Goal: Transaction & Acquisition: Book appointment/travel/reservation

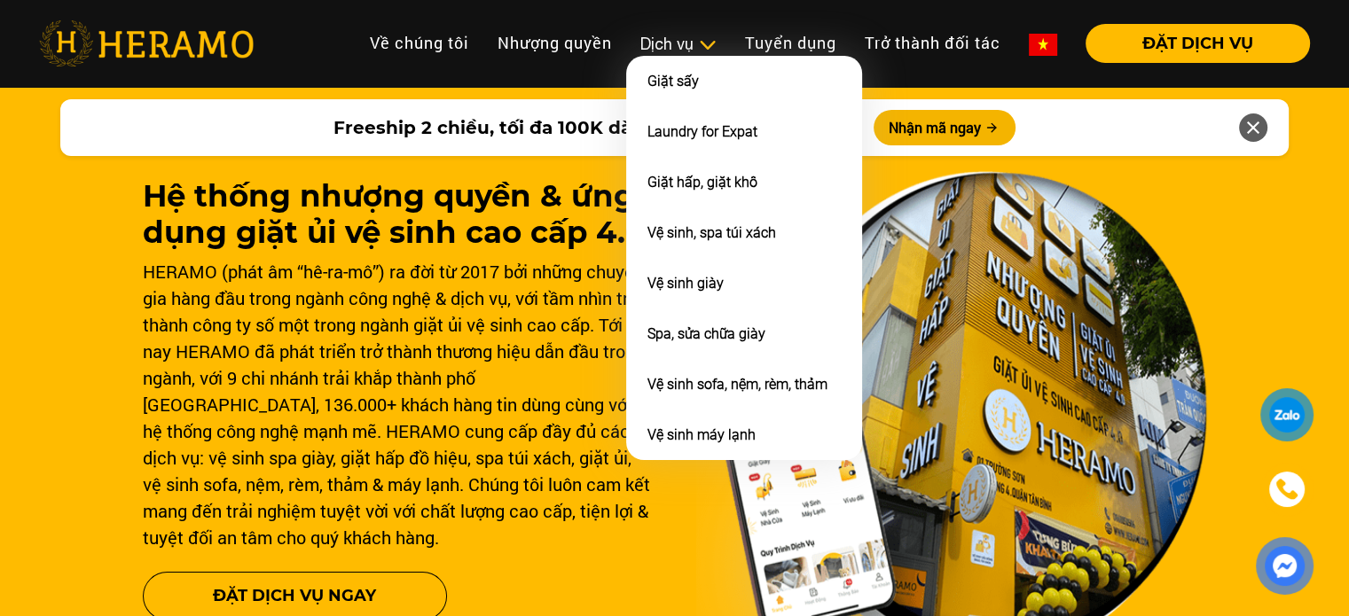
click at [666, 38] on div "Dịch vụ" at bounding box center [678, 44] width 76 height 24
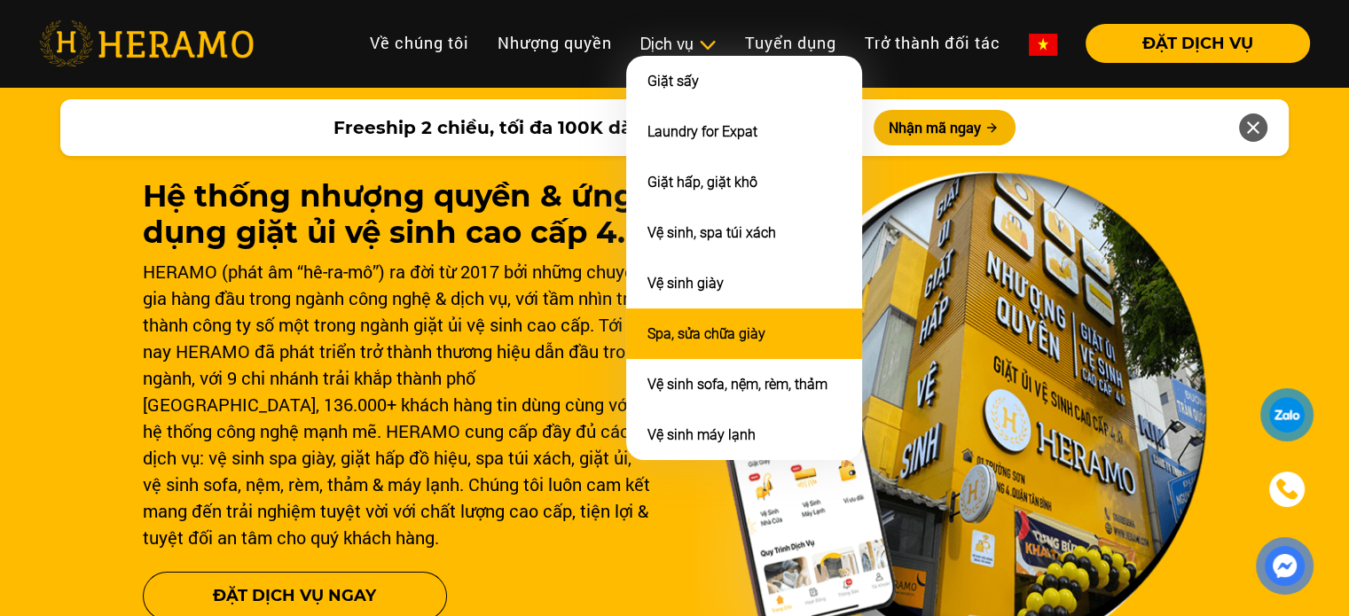
click at [687, 336] on link "Spa, sửa chữa giày" at bounding box center [706, 333] width 118 height 17
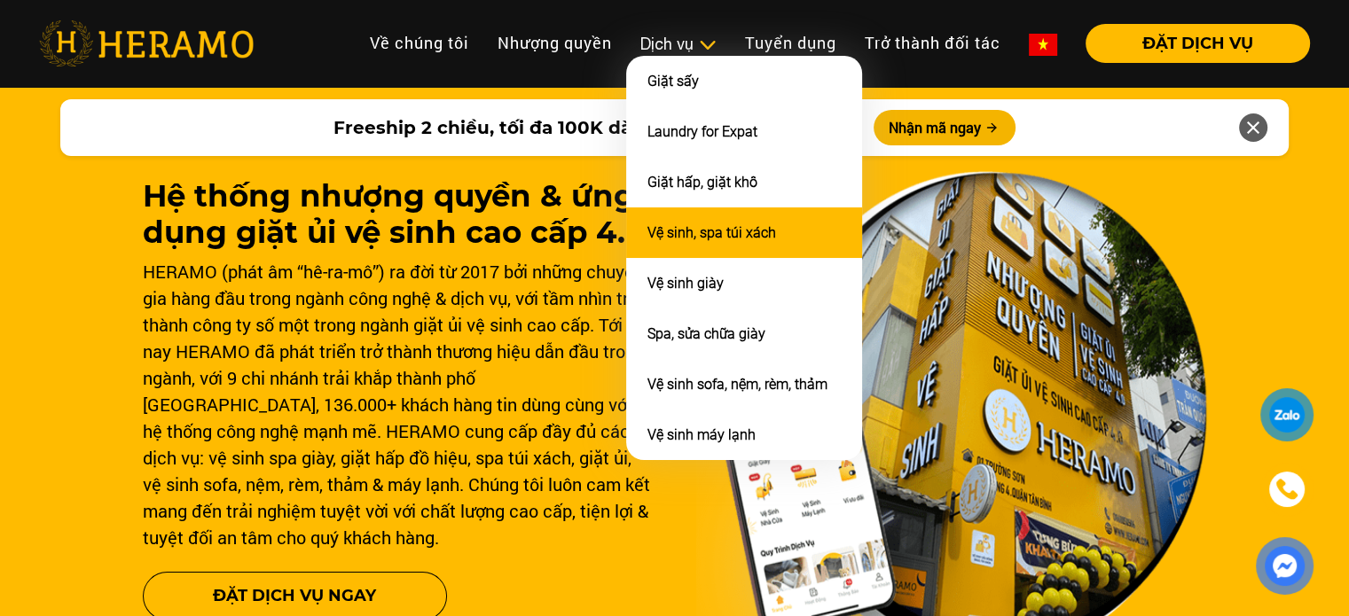
click at [702, 224] on link "Vệ sinh, spa túi xách" at bounding box center [711, 232] width 129 height 17
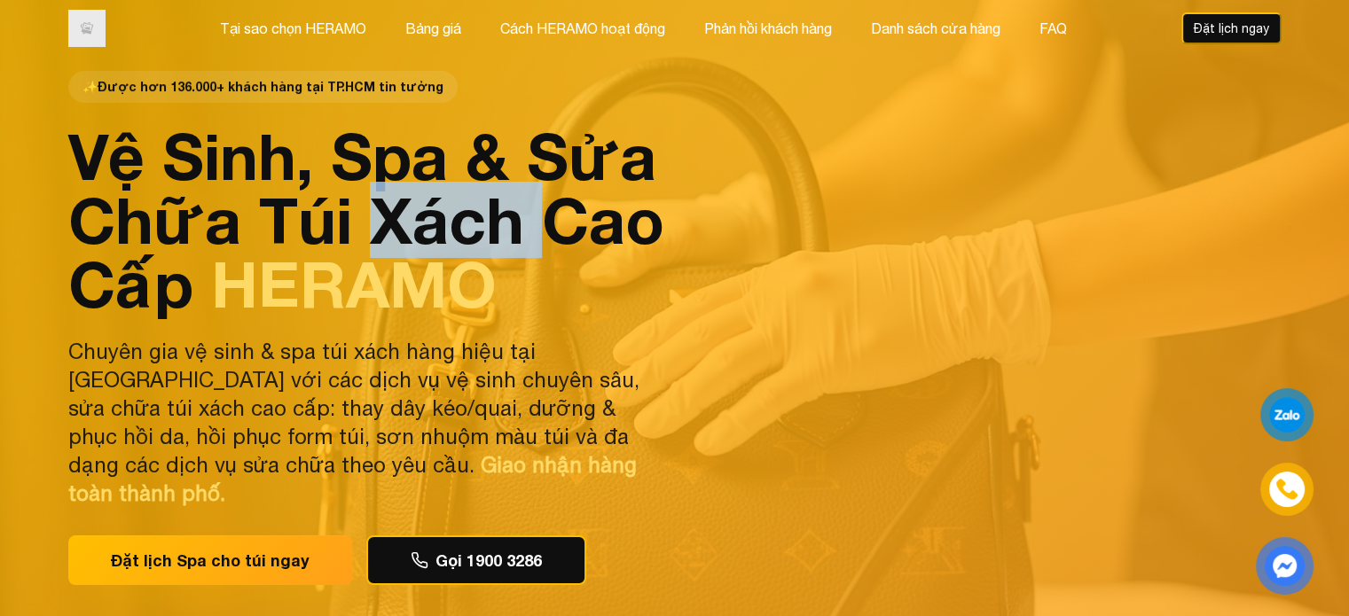
click at [702, 224] on div "✨ Được hơn 136.000+ khách hàng tại TP.HCM tin tưởng Vệ Sinh, Spa & Sửa Chữa Túi…" at bounding box center [674, 397] width 1241 height 794
